Goal: Navigation & Orientation: Go to known website

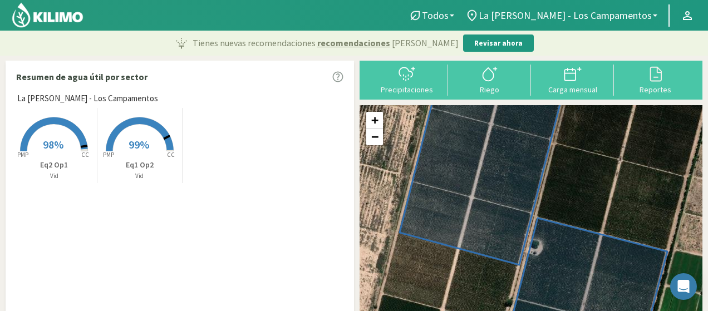
click at [61, 18] on img at bounding box center [47, 15] width 73 height 27
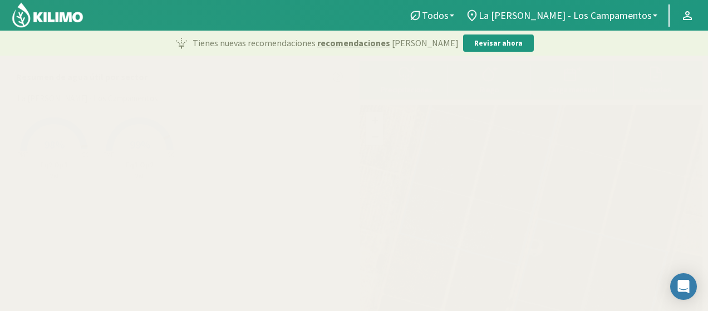
click at [69, 11] on img at bounding box center [47, 15] width 73 height 27
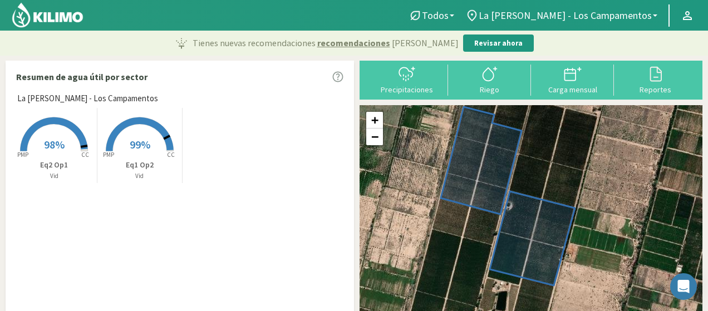
click at [58, 18] on img at bounding box center [47, 15] width 73 height 27
